Goal: Task Accomplishment & Management: Use online tool/utility

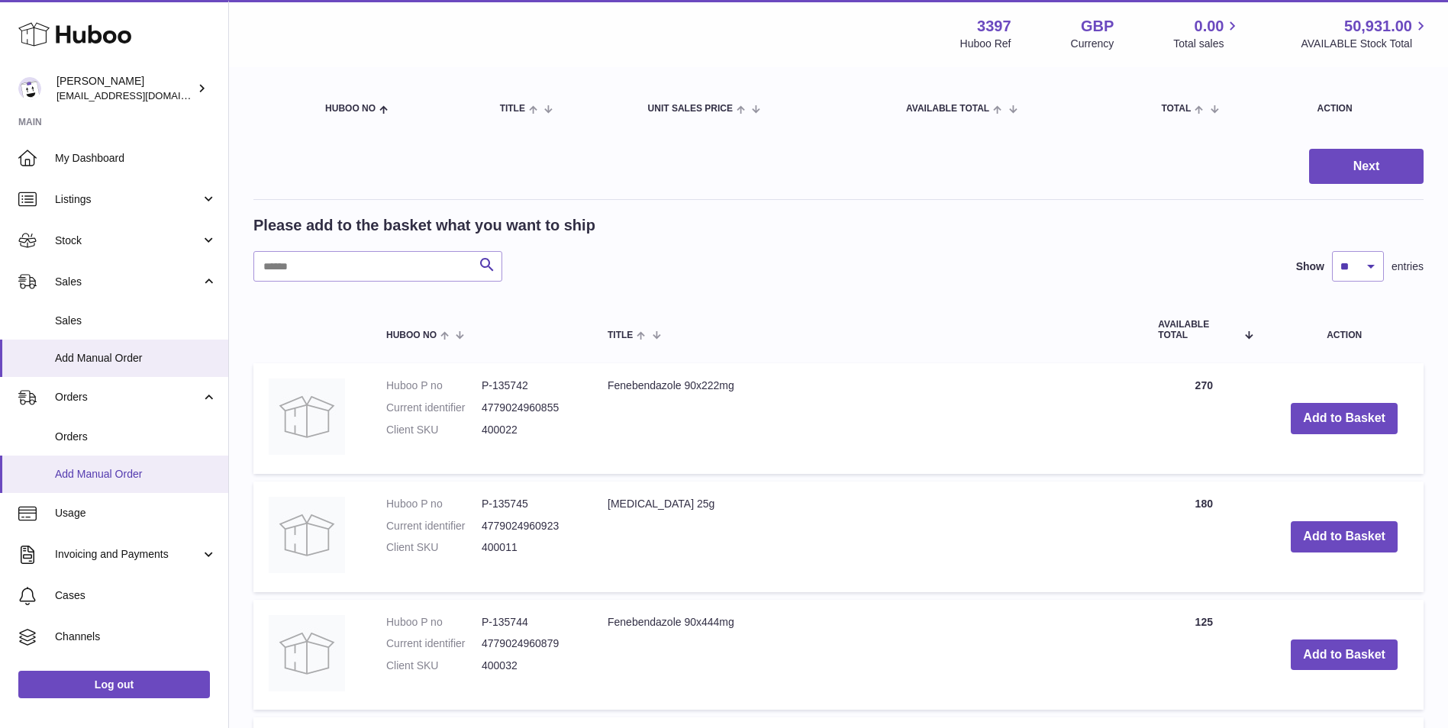
click at [69, 469] on span "Add Manual Order" at bounding box center [136, 474] width 162 height 14
click at [95, 435] on span "Orders" at bounding box center [136, 437] width 162 height 14
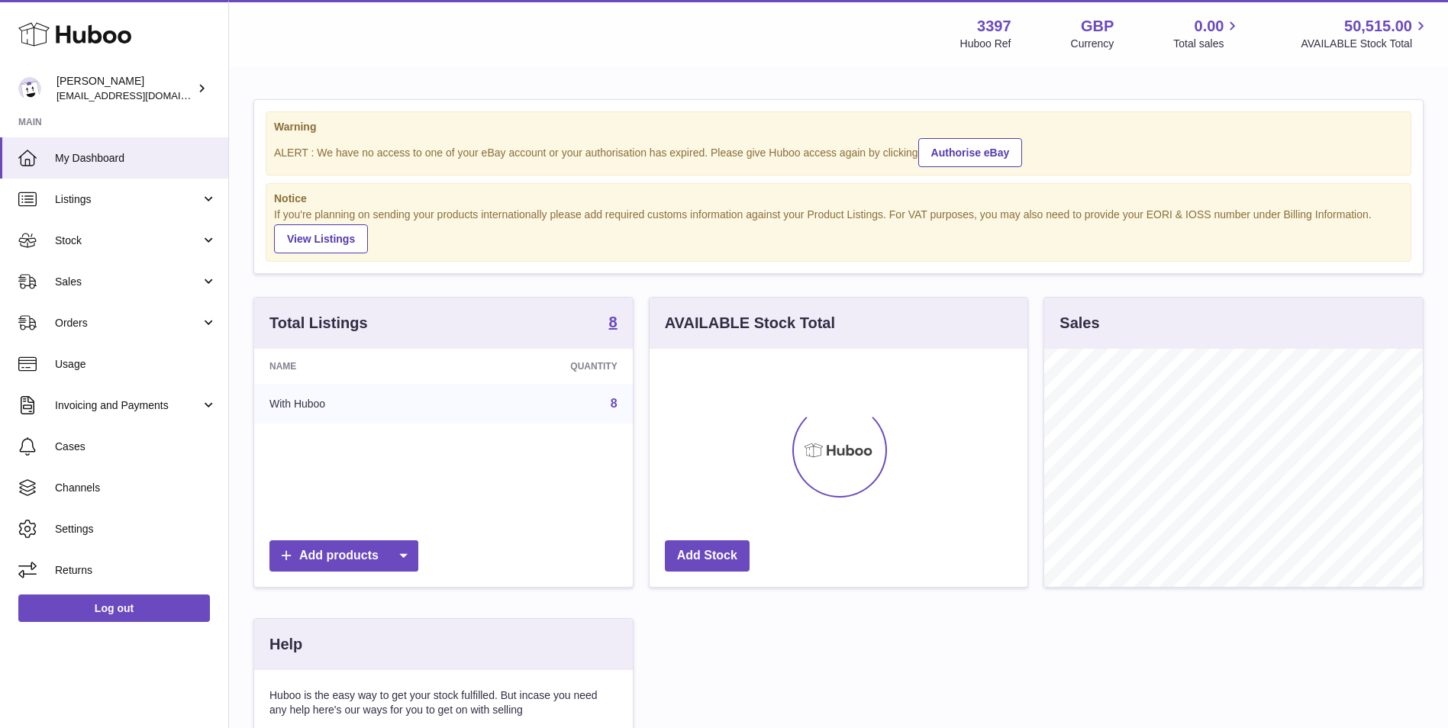
scroll to position [238, 378]
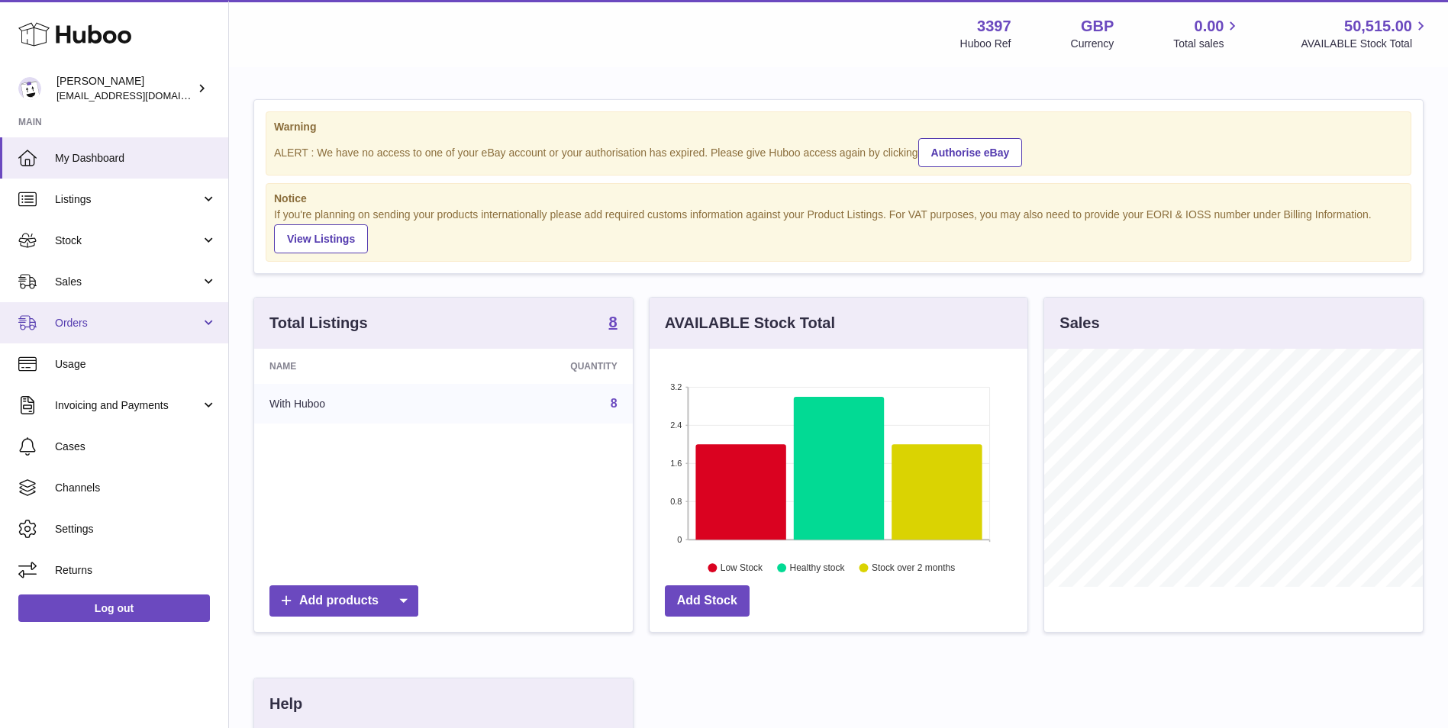
click at [79, 321] on span "Orders" at bounding box center [128, 323] width 146 height 14
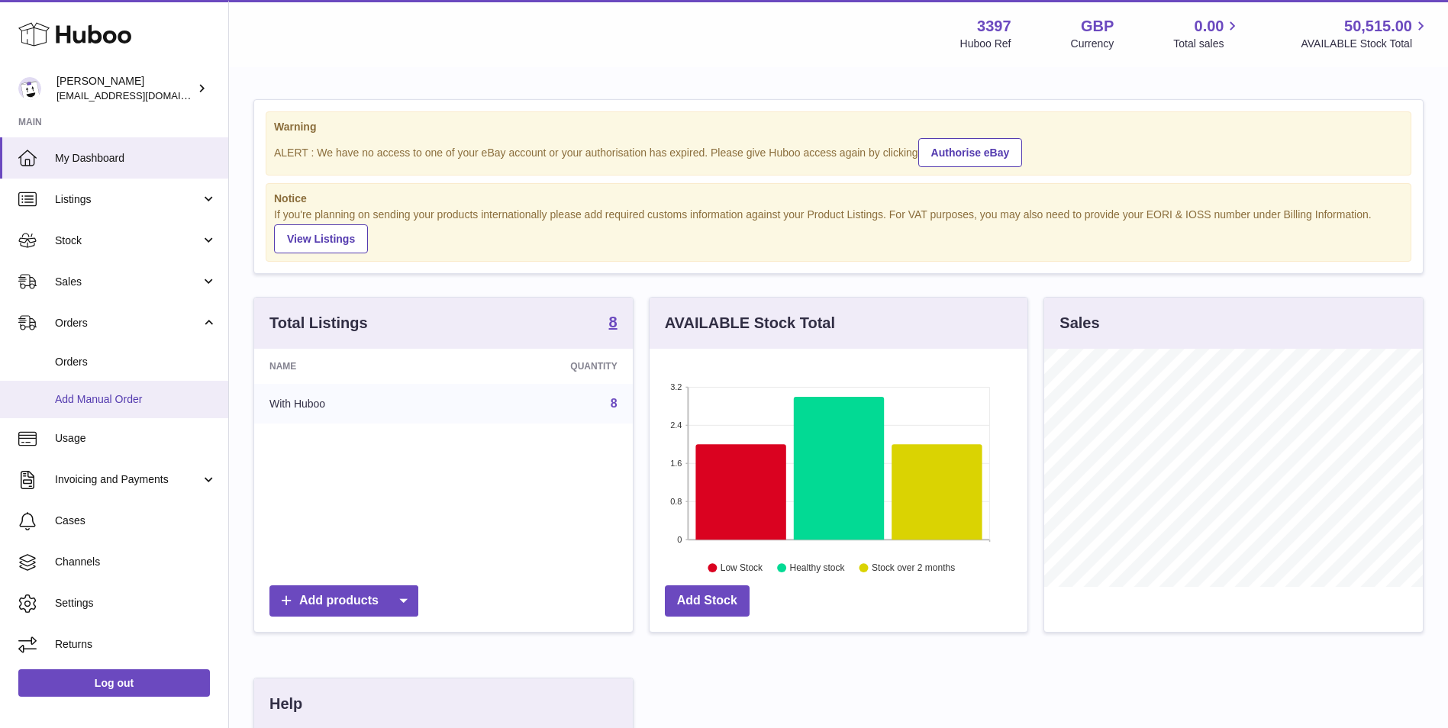
click at [78, 405] on span "Add Manual Order" at bounding box center [136, 399] width 162 height 14
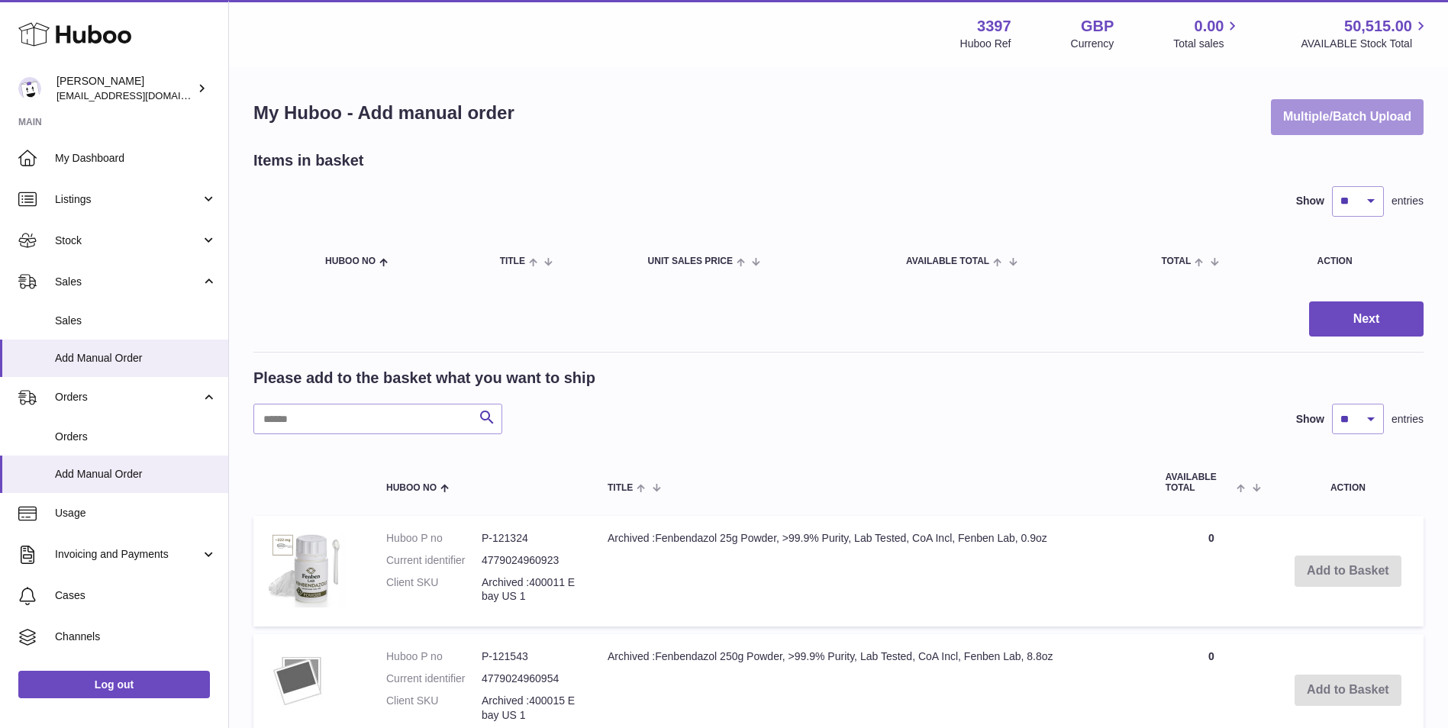
click at [1316, 114] on button "Multiple/Batch Upload" at bounding box center [1347, 117] width 153 height 36
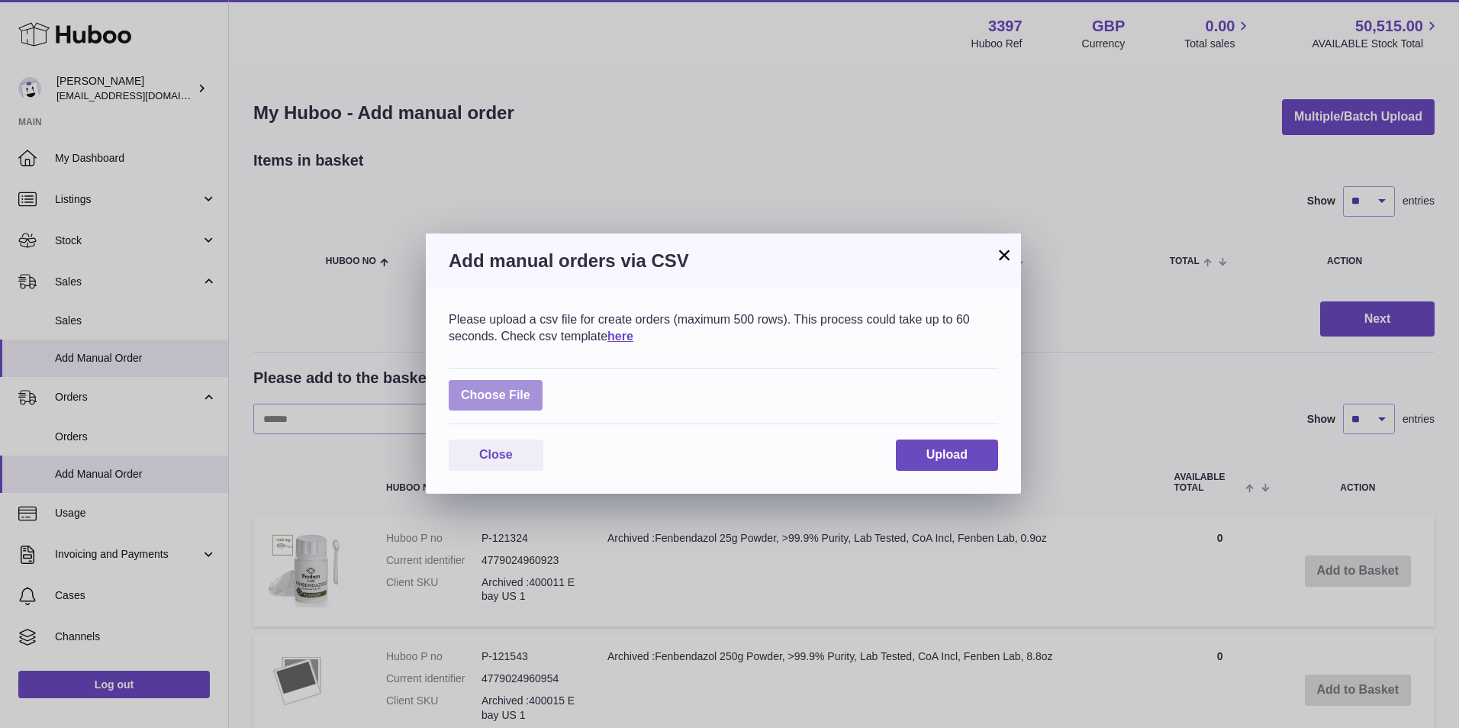
click at [491, 394] on label at bounding box center [496, 395] width 94 height 31
click at [530, 388] on input "file" at bounding box center [530, 388] width 1 height 1
type input "**********"
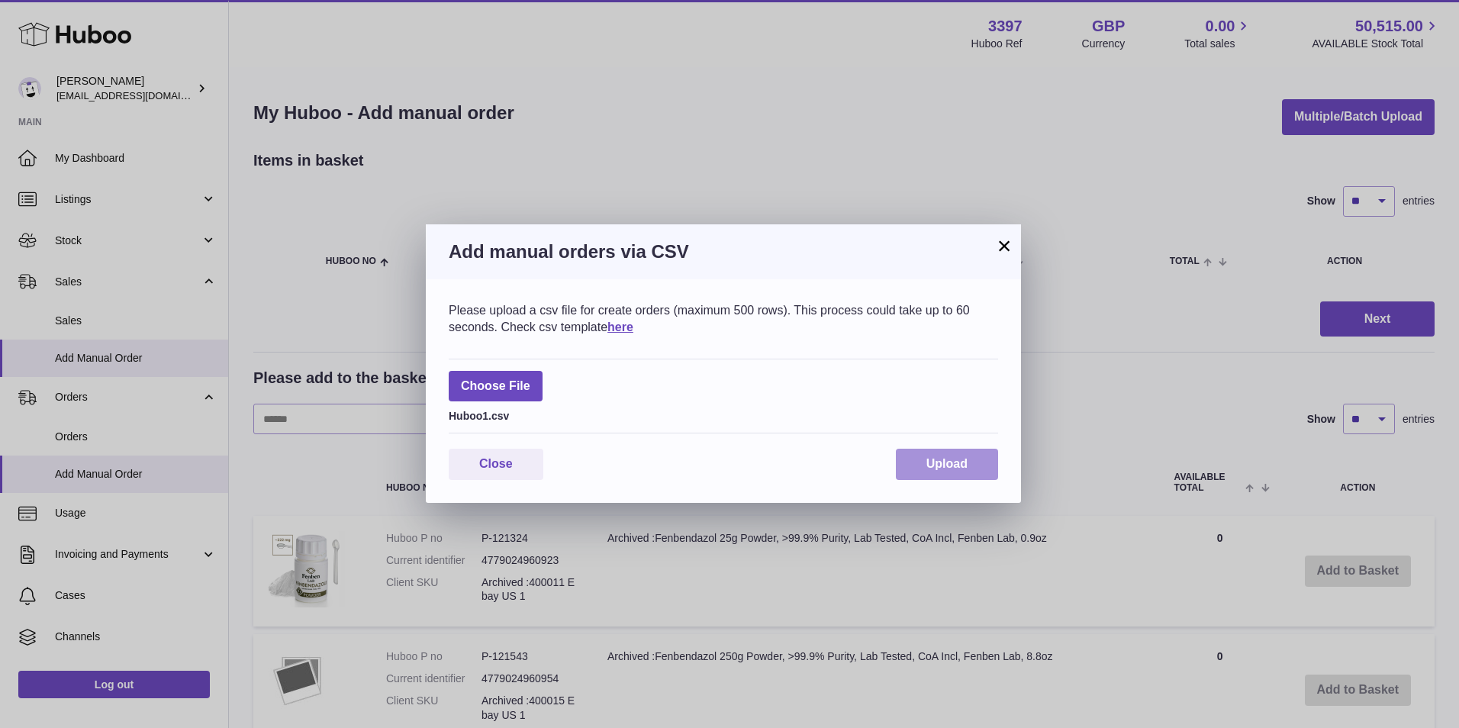
click at [933, 458] on span "Upload" at bounding box center [946, 463] width 41 height 13
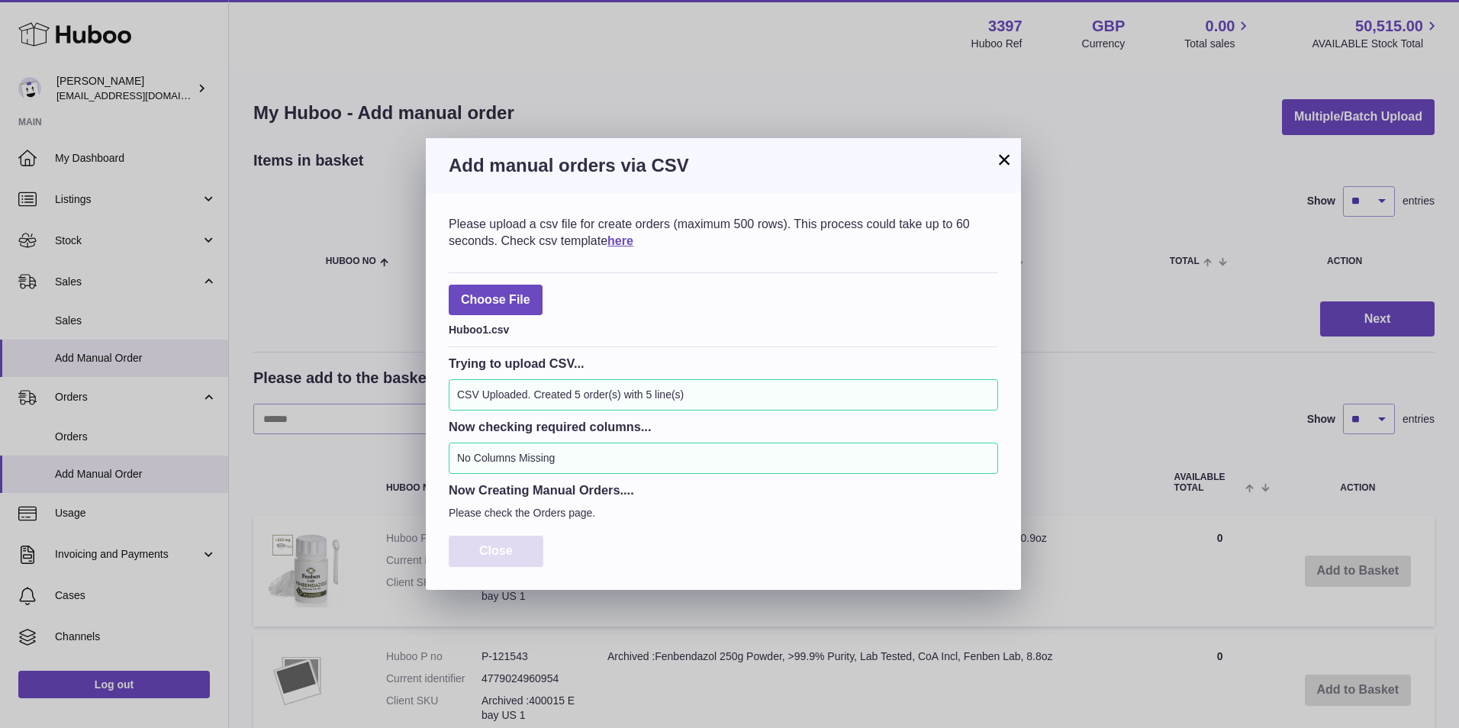
click at [492, 543] on button "Close" at bounding box center [496, 551] width 95 height 31
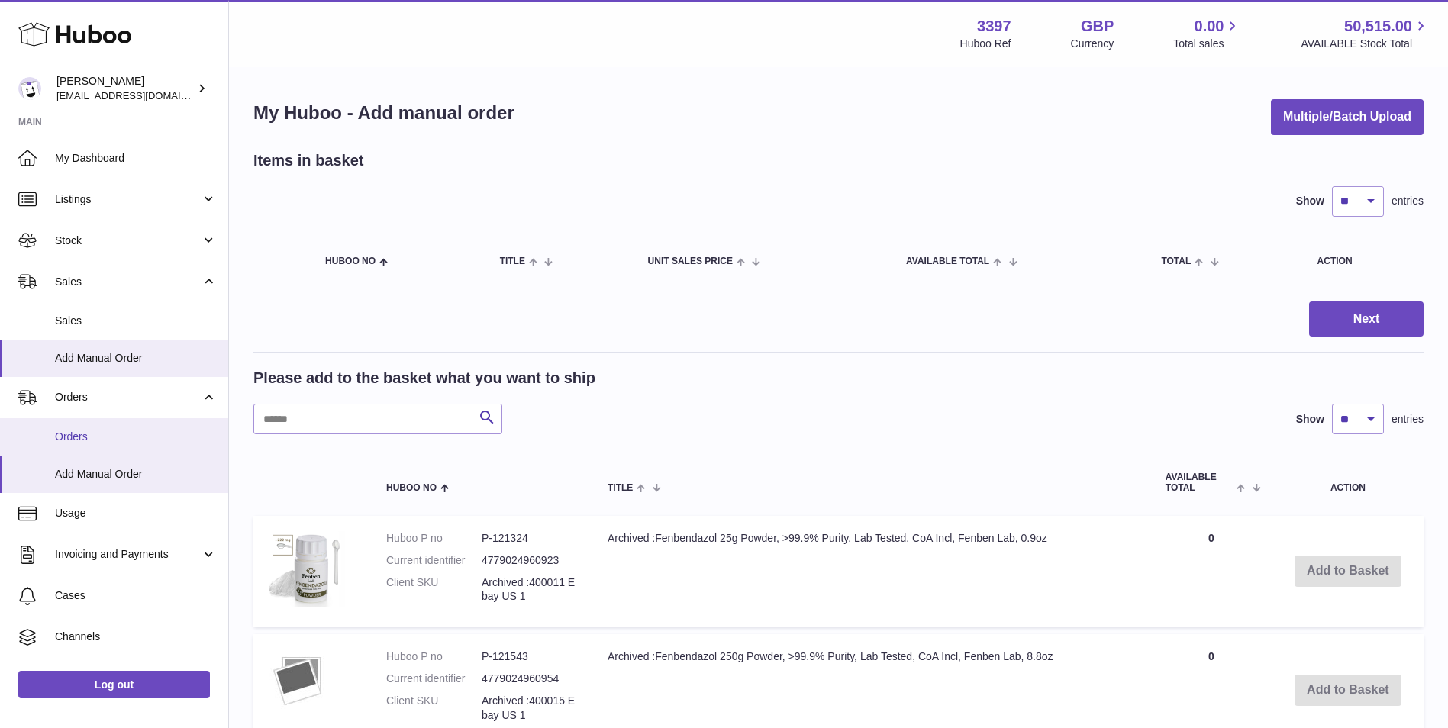
click at [98, 438] on span "Orders" at bounding box center [136, 437] width 162 height 14
